Goal: Complete application form: Complete application form

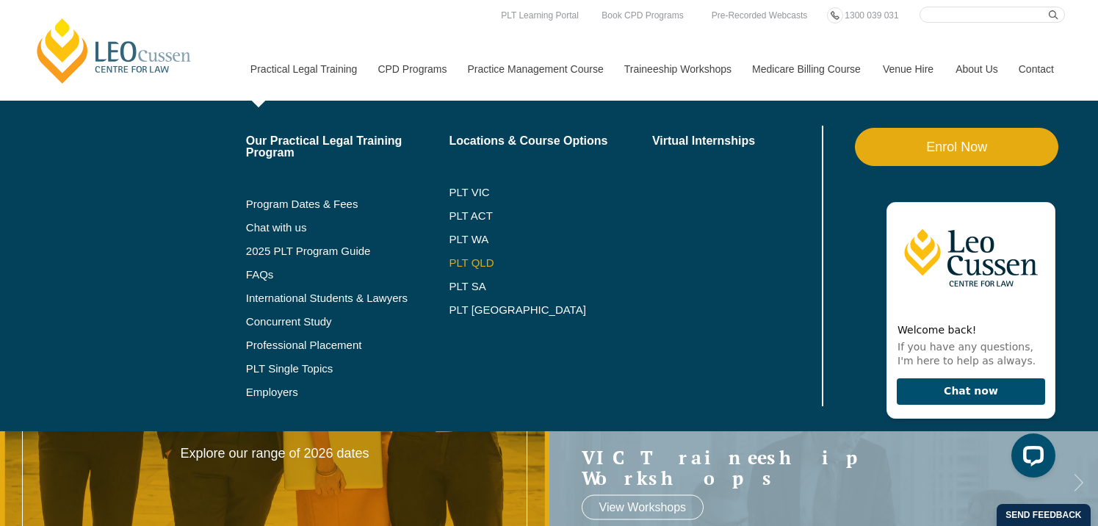
click at [449, 262] on link "PLT QLD" at bounding box center [550, 263] width 203 height 12
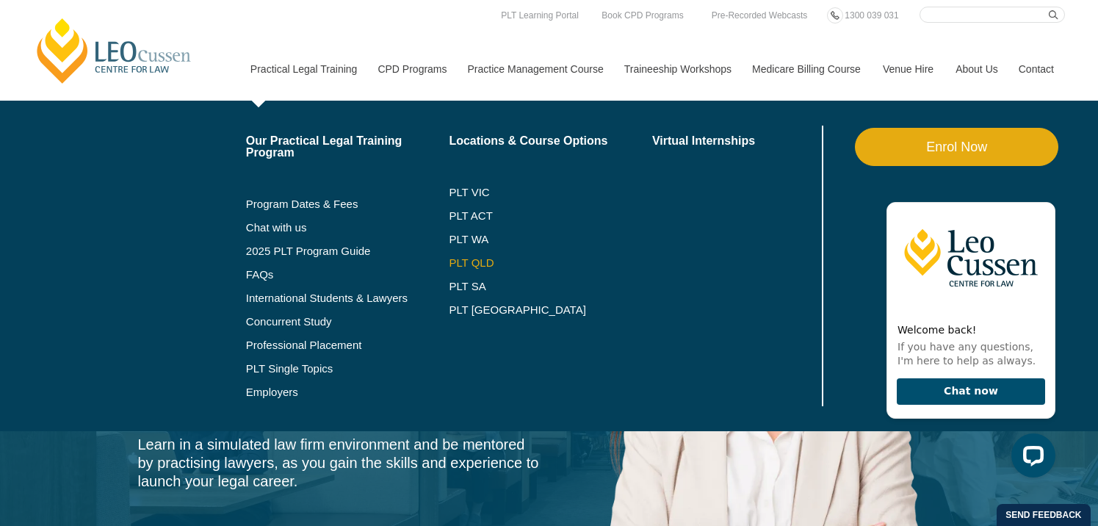
click at [466, 258] on link "PLT QLD" at bounding box center [550, 263] width 203 height 12
click at [465, 264] on link "PLT QLD" at bounding box center [550, 263] width 203 height 12
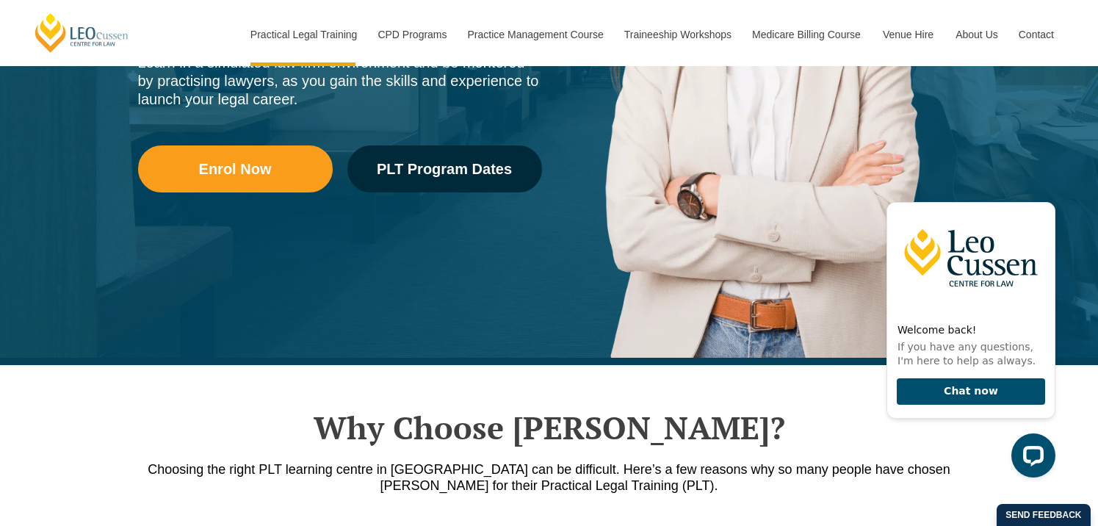
scroll to position [382, 0]
